Goal: Task Accomplishment & Management: Use online tool/utility

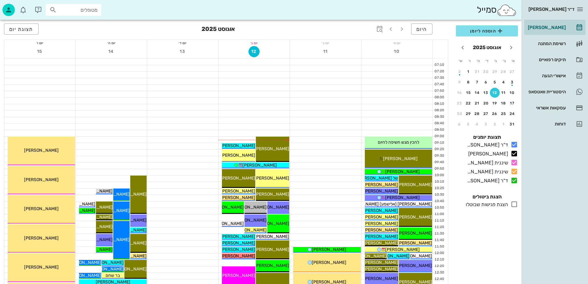
click at [559, 230] on div "ד״ר [PERSON_NAME] [PERSON_NAME] רשימת המתנה תיקים רפואיים אישורי הגעה היסטוריית…" at bounding box center [554, 142] width 66 height 284
click at [28, 26] on span "תצוגת יום" at bounding box center [21, 29] width 24 height 6
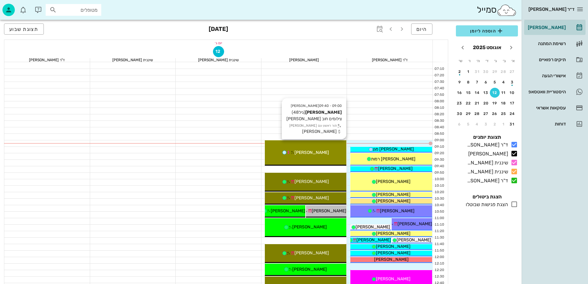
click at [317, 156] on div "09:00 - 09:40 [PERSON_NAME] (גיל 48 ) צילומים חוב [PERSON_NAME] תור ראשון עם [P…" at bounding box center [306, 152] width 82 height 25
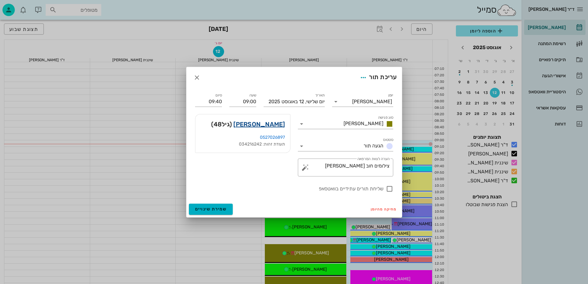
click at [273, 124] on link "[PERSON_NAME]" at bounding box center [259, 124] width 52 height 10
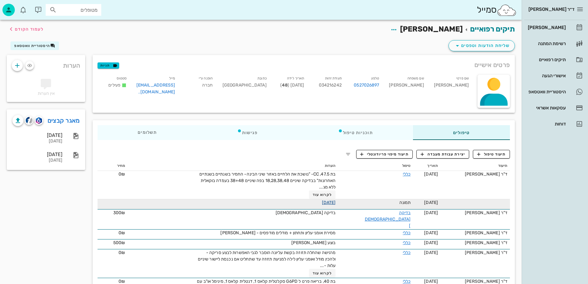
click at [334, 202] on link "[DATE]" at bounding box center [329, 202] width 14 height 5
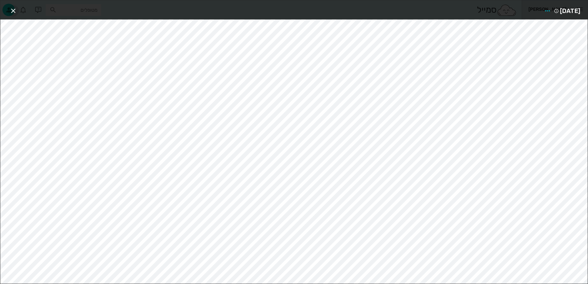
click at [13, 9] on icon "button" at bounding box center [13, 10] width 7 height 7
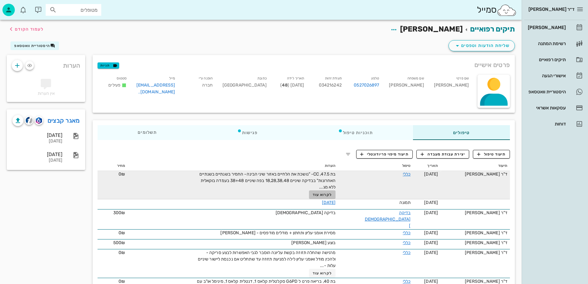
click at [330, 193] on span "לקרוא עוד" at bounding box center [322, 194] width 19 height 4
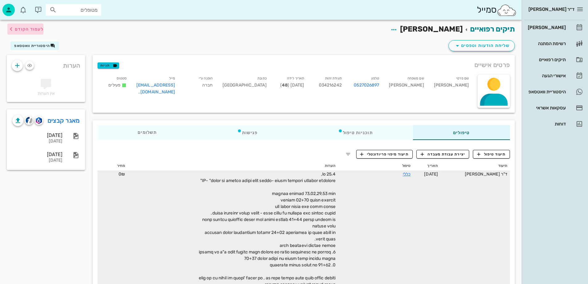
click at [22, 29] on span "לעמוד הקודם" at bounding box center [29, 29] width 29 height 5
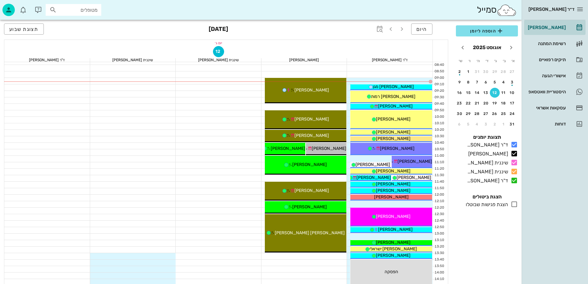
scroll to position [62, 0]
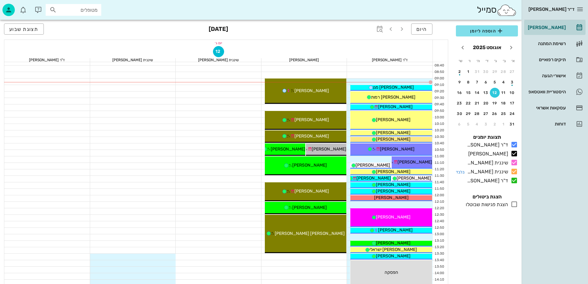
drag, startPoint x: 511, startPoint y: 170, endPoint x: 512, endPoint y: 173, distance: 4.0
click at [511, 169] on icon at bounding box center [513, 171] width 7 height 7
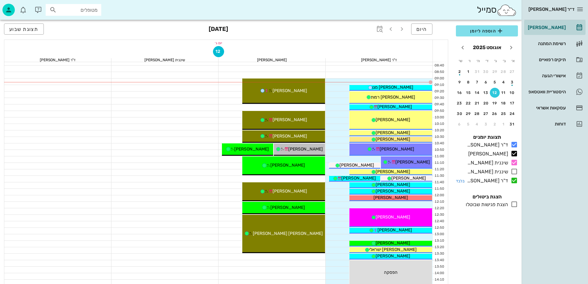
click at [514, 180] on icon at bounding box center [513, 179] width 7 height 7
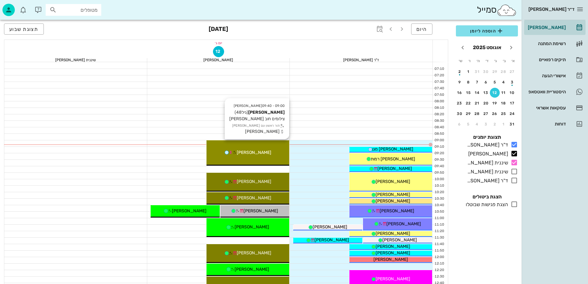
click at [266, 152] on div "[PERSON_NAME]" at bounding box center [247, 152] width 83 height 6
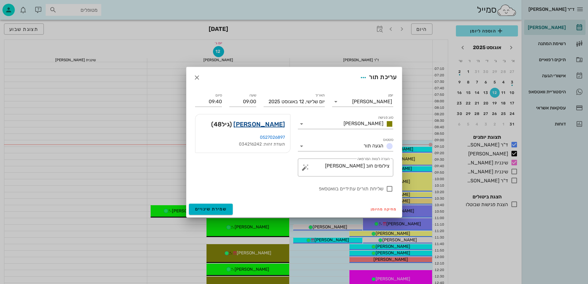
click at [278, 125] on link "[PERSON_NAME]" at bounding box center [259, 124] width 52 height 10
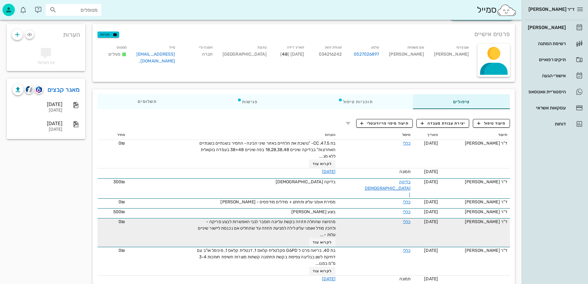
scroll to position [37, 0]
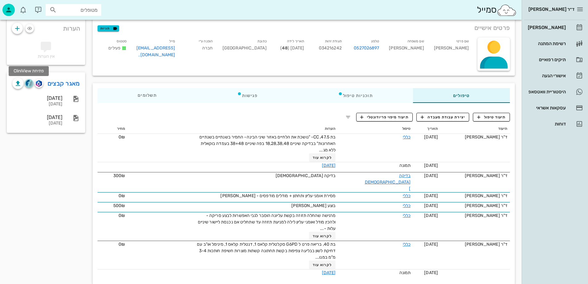
click at [27, 81] on img "button" at bounding box center [29, 83] width 7 height 7
click at [37, 85] on img "button" at bounding box center [39, 83] width 6 height 7
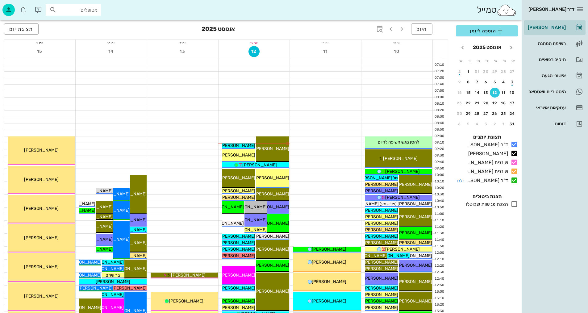
drag, startPoint x: 517, startPoint y: 172, endPoint x: 515, endPoint y: 179, distance: 7.0
click at [517, 172] on icon at bounding box center [513, 171] width 7 height 7
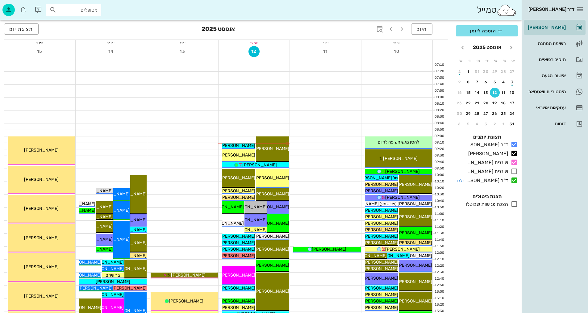
click at [515, 179] on icon at bounding box center [513, 179] width 7 height 7
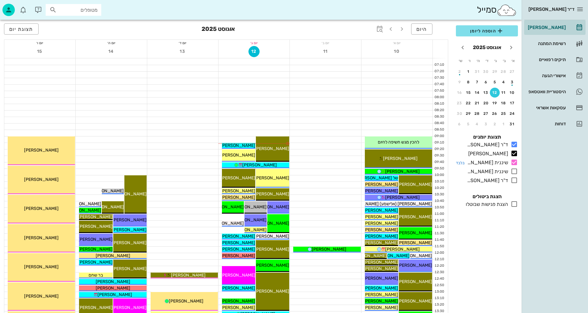
click at [516, 162] on icon at bounding box center [513, 162] width 7 height 7
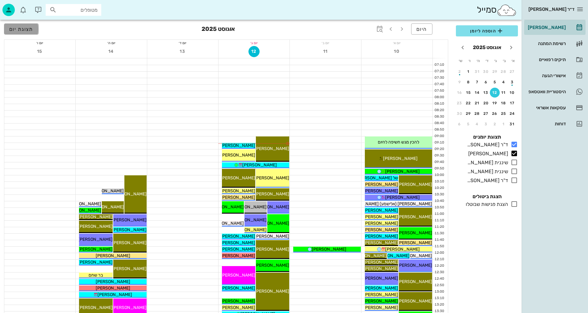
click at [31, 31] on span "תצוגת יום" at bounding box center [21, 29] width 24 height 6
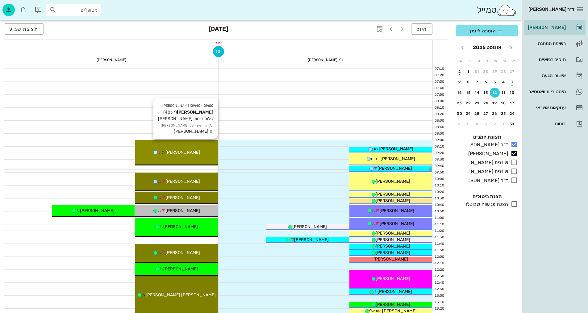
click at [204, 154] on div "[PERSON_NAME]" at bounding box center [176, 152] width 83 height 6
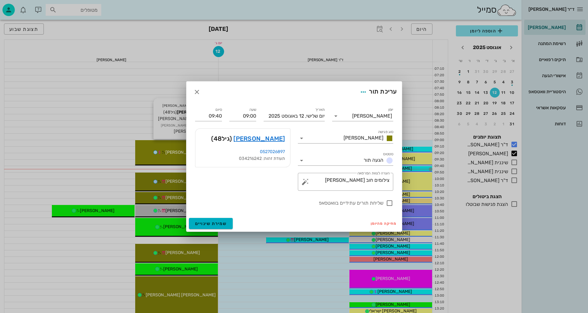
click at [204, 154] on div "ד״ר נמרוד דיקשטיין יומן מרפאה רשימת המתנה תיקים רפואיים אישורי הגעה היסטוריית ו…" at bounding box center [294, 303] width 588 height 606
click at [275, 138] on link "[PERSON_NAME]" at bounding box center [259, 139] width 52 height 10
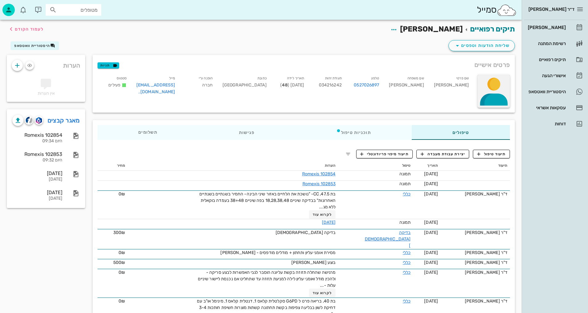
click at [500, 85] on div at bounding box center [493, 91] width 32 height 33
click at [490, 91] on div "העלאת תמונה" at bounding box center [490, 90] width 29 height 6
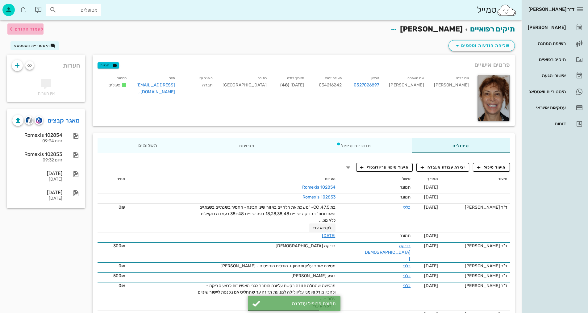
click at [24, 29] on span "לעמוד הקודם" at bounding box center [29, 29] width 29 height 5
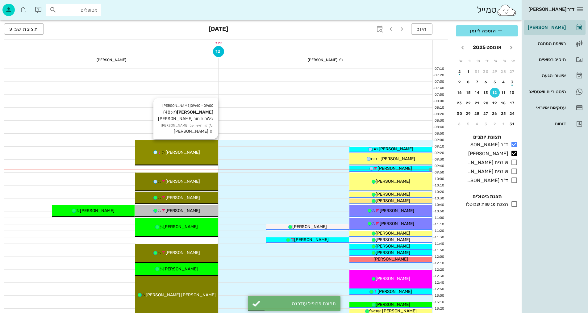
click at [205, 147] on div "09:00 - 09:40 [PERSON_NAME] (גיל 48 ) צילומים חוב [PERSON_NAME] תור ראשון עם [P…" at bounding box center [176, 152] width 83 height 25
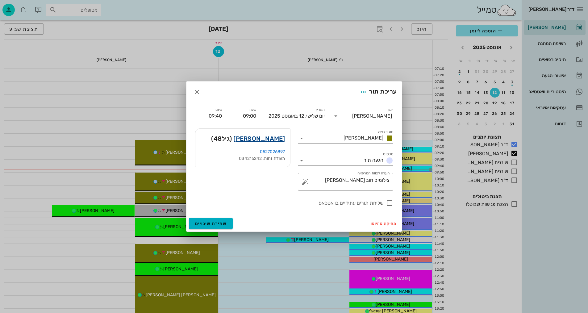
click at [276, 139] on link "[PERSON_NAME]" at bounding box center [259, 139] width 52 height 10
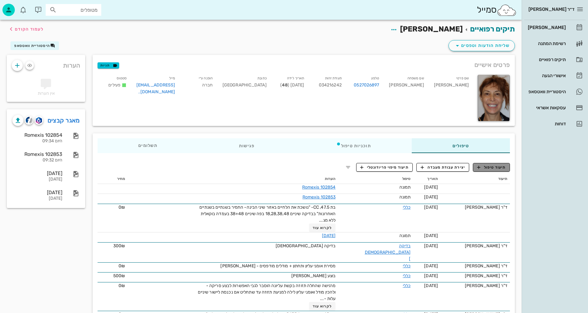
click at [494, 166] on span "תיעוד טיפול" at bounding box center [491, 167] width 29 height 6
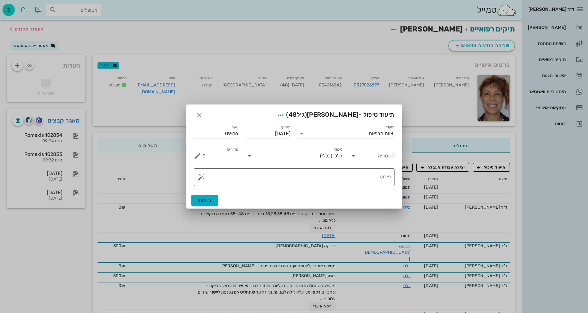
click at [320, 179] on textarea "פירוט" at bounding box center [296, 178] width 188 height 15
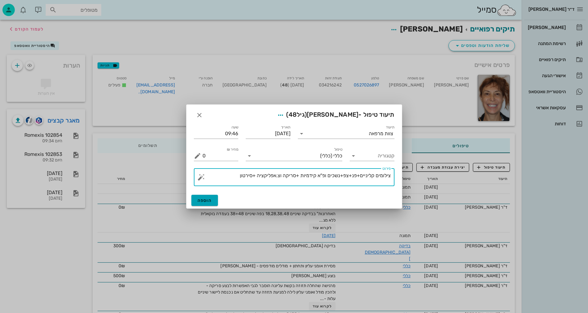
type textarea "צילומים קליניים+פנ+צפ+נשכים ופ"א קידמיות +סריקה וצ.אפליקציה +סירטון"
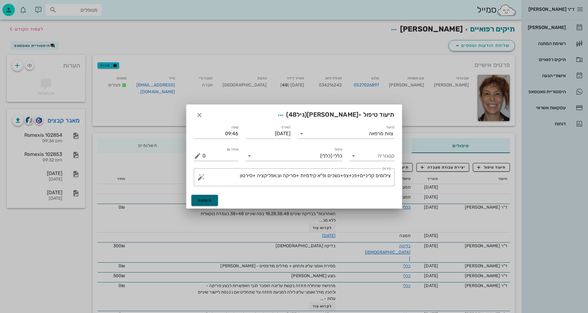
click at [205, 200] on span "הוספה" at bounding box center [204, 200] width 15 height 5
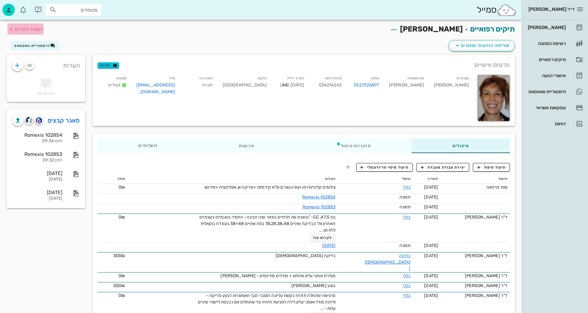
click at [27, 28] on span "לעמוד הקודם" at bounding box center [29, 29] width 29 height 5
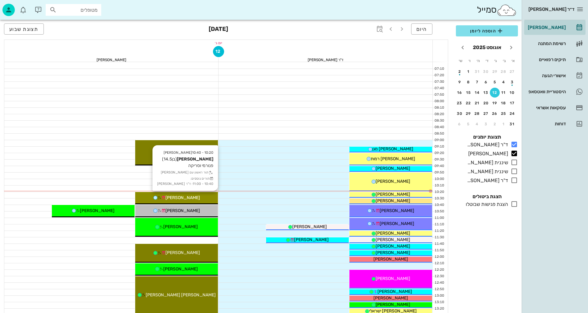
click at [205, 196] on div "[PERSON_NAME]" at bounding box center [176, 197] width 83 height 6
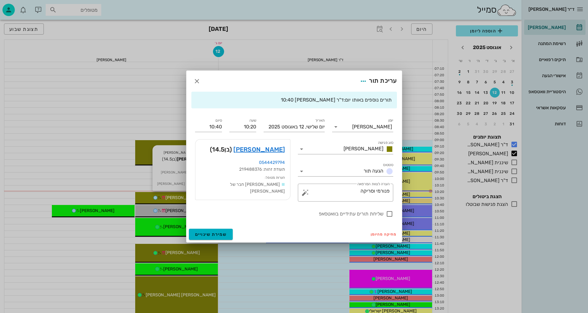
click at [205, 196] on div at bounding box center [294, 156] width 588 height 313
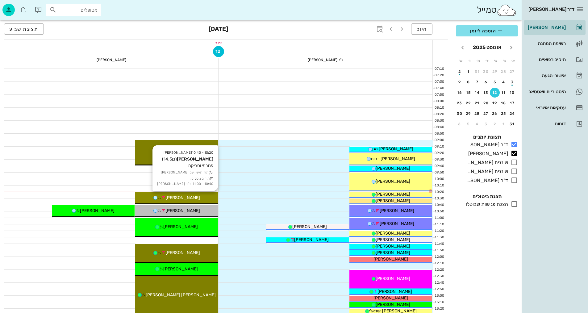
click at [205, 196] on div "[PERSON_NAME]" at bounding box center [176, 197] width 83 height 6
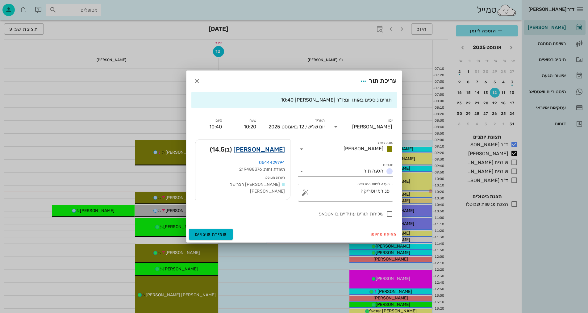
click at [279, 149] on link "שי פאלח" at bounding box center [259, 149] width 52 height 10
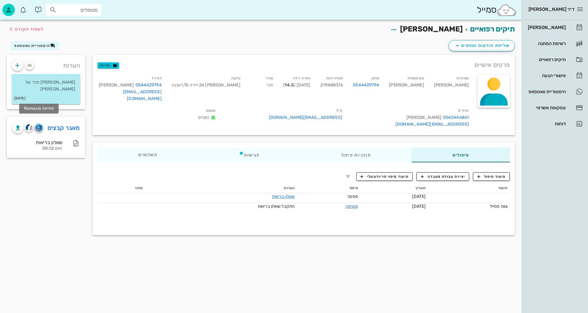
click at [38, 124] on img "button" at bounding box center [39, 127] width 6 height 7
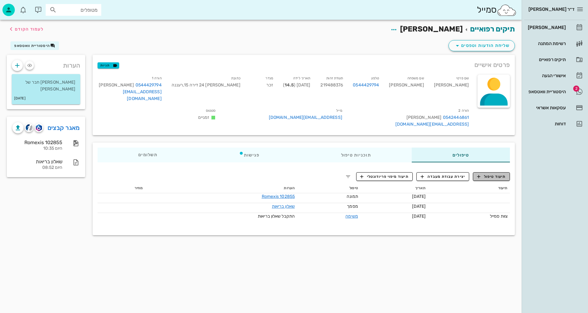
click at [500, 178] on span "תיעוד טיפול" at bounding box center [491, 177] width 29 height 6
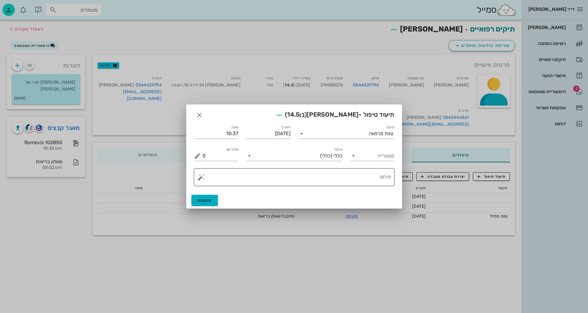
click at [369, 176] on textarea "פירוט" at bounding box center [296, 178] width 188 height 15
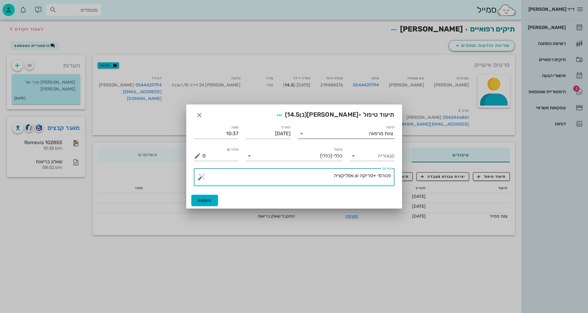
type textarea "פנורמי +סריקה וצ.אפליקציה"
click at [303, 132] on icon at bounding box center [301, 133] width 7 height 7
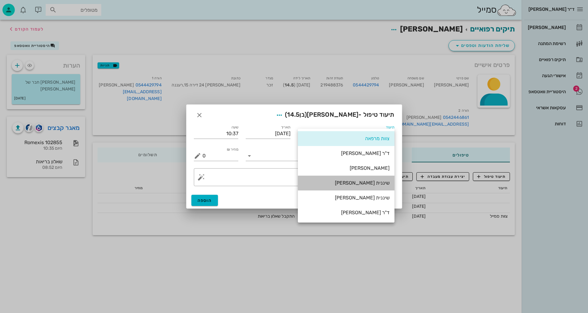
click at [379, 181] on div "שיננית [PERSON_NAME]" at bounding box center [346, 183] width 87 height 6
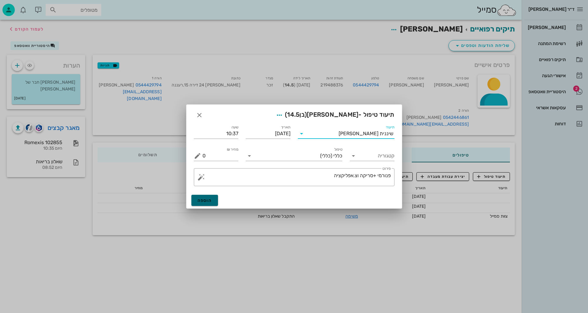
click at [206, 201] on span "הוספה" at bounding box center [204, 200] width 15 height 5
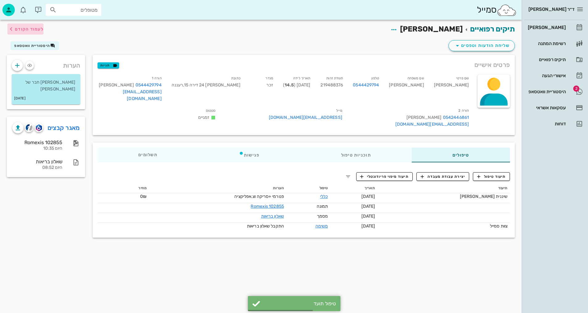
click at [8, 26] on icon "button" at bounding box center [10, 28] width 7 height 7
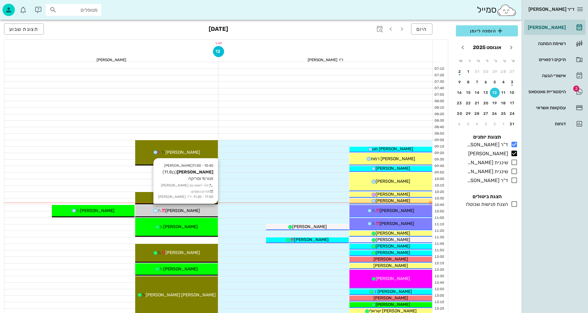
click at [204, 209] on div "[PERSON_NAME]" at bounding box center [176, 210] width 83 height 6
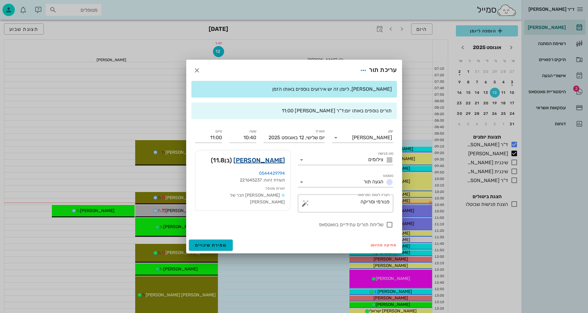
click at [266, 161] on link "גיל פאלח" at bounding box center [259, 160] width 52 height 10
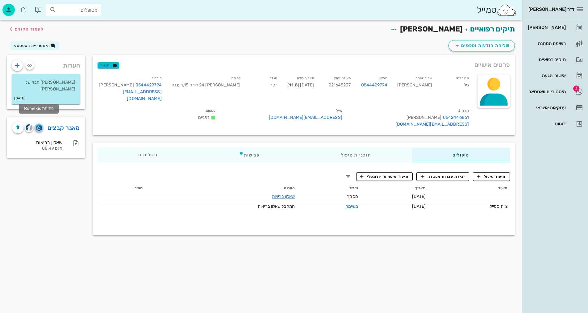
click at [39, 124] on img "button" at bounding box center [39, 127] width 6 height 7
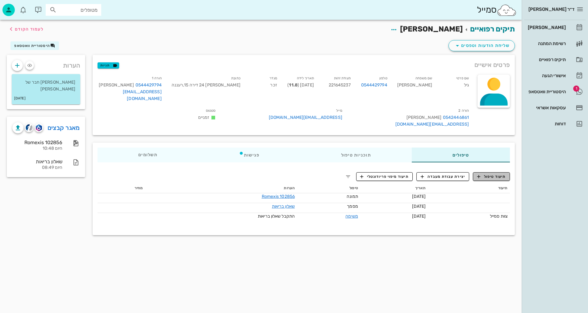
click at [491, 175] on span "תיעוד טיפול" at bounding box center [491, 177] width 29 height 6
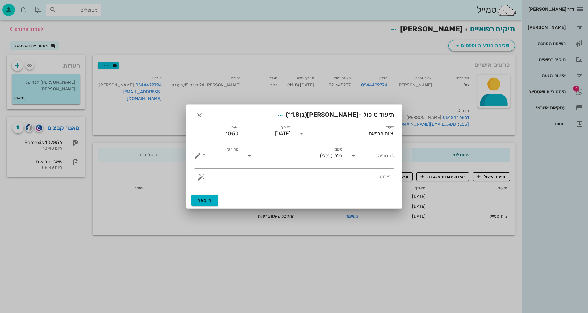
click at [353, 155] on icon at bounding box center [353, 155] width 7 height 7
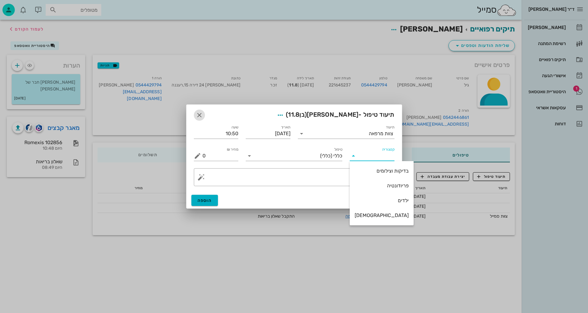
click at [201, 116] on icon "button" at bounding box center [199, 114] width 7 height 7
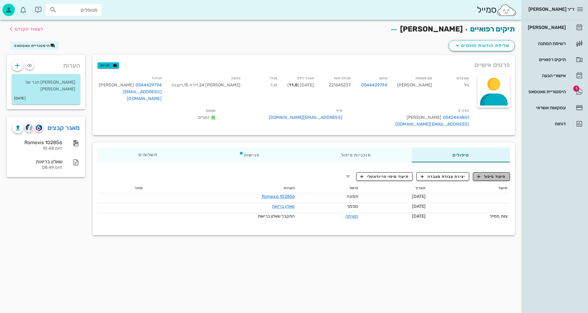
click at [488, 175] on span "תיעוד טיפול" at bounding box center [491, 177] width 29 height 6
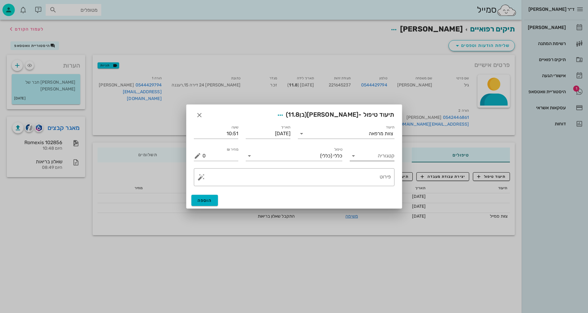
click at [351, 158] on icon at bounding box center [353, 155] width 7 height 7
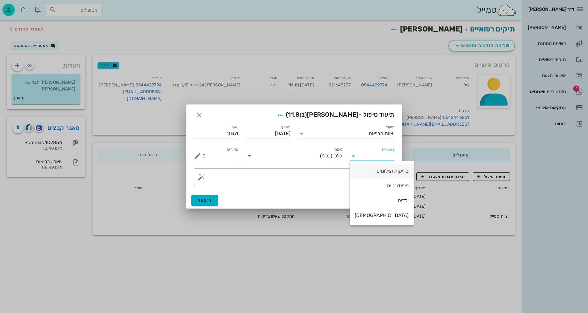
click at [365, 168] on div "בדיקות וצילומים" at bounding box center [381, 171] width 54 height 6
type input "בדיקות וצילומים"
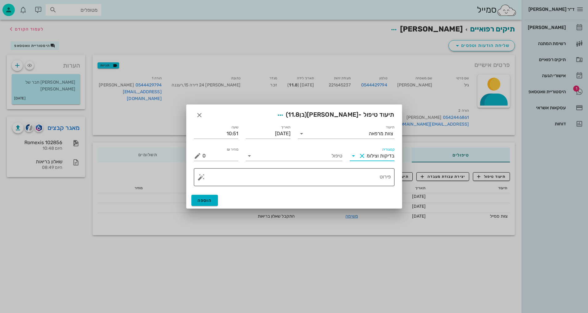
click at [365, 176] on textarea "פירוט" at bounding box center [296, 178] width 188 height 15
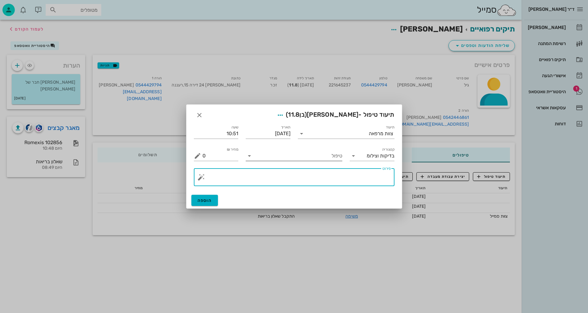
click at [249, 157] on icon at bounding box center [249, 155] width 7 height 7
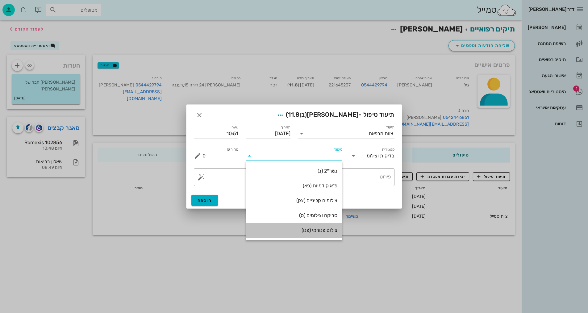
click at [325, 229] on div "צילום פנורמי (פנו)" at bounding box center [294, 230] width 87 height 6
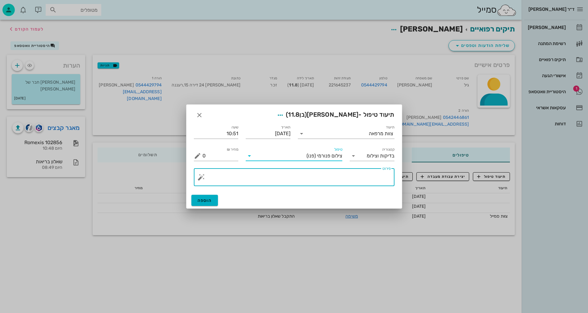
click at [377, 178] on textarea "פירוט" at bounding box center [296, 178] width 188 height 15
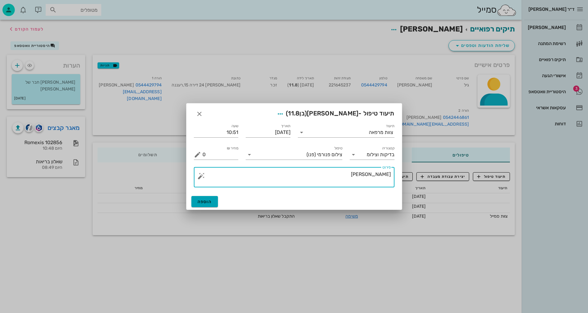
type textarea "פנורמי מרינה סריקה אנסטסיה"
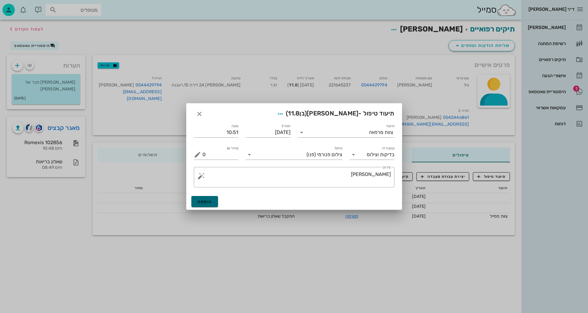
click at [210, 199] on span "הוספה" at bounding box center [204, 201] width 15 height 5
